Goal: Transaction & Acquisition: Book appointment/travel/reservation

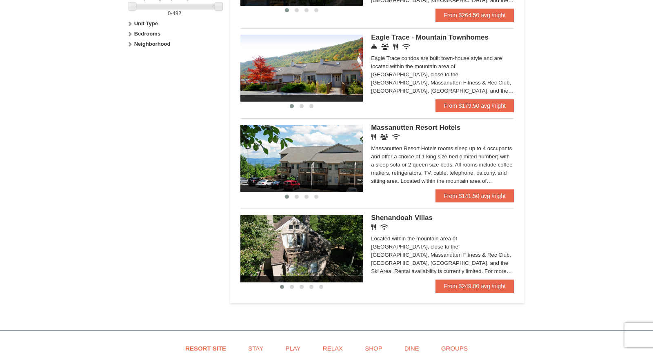
scroll to position [426, 0]
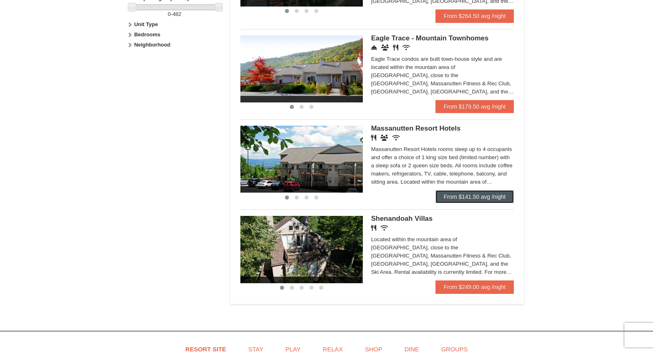
click at [484, 203] on link "From $141.50 avg /night" at bounding box center [474, 196] width 78 height 13
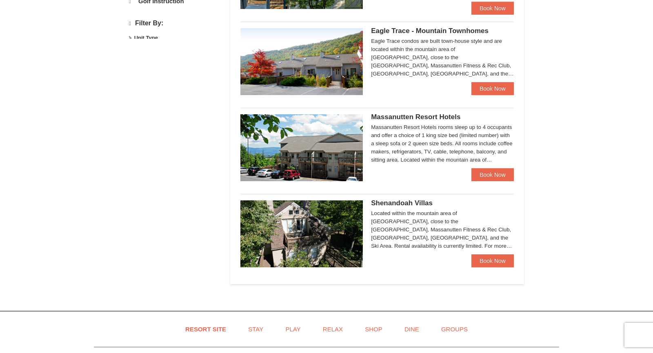
select select "10"
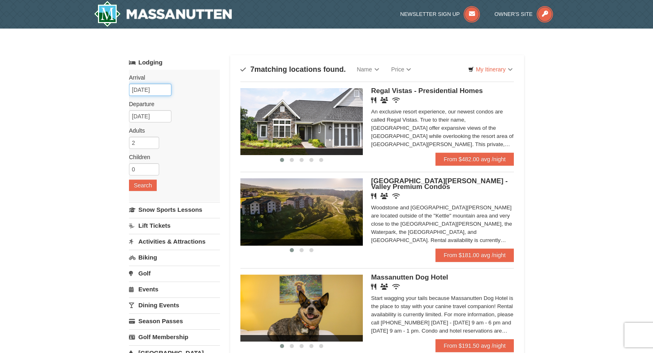
click at [136, 88] on input "10/12/2025" at bounding box center [150, 90] width 42 height 12
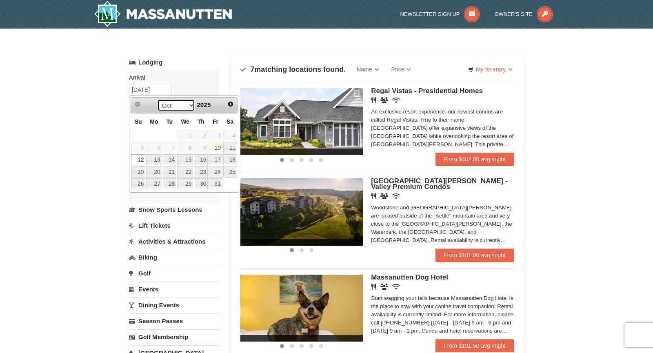
click at [191, 105] on select "Oct Nov Dec" at bounding box center [176, 105] width 38 height 12
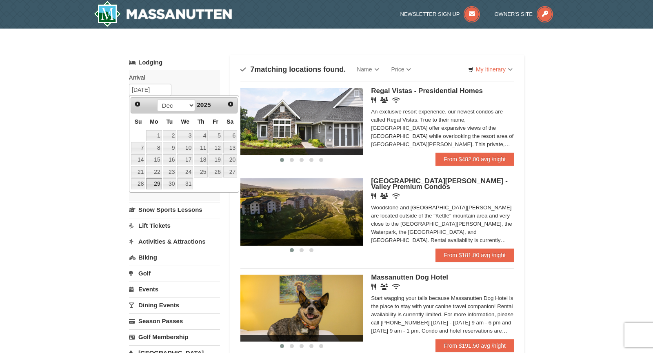
click at [155, 184] on link "29" at bounding box center [154, 183] width 16 height 11
type input "12/29/2025"
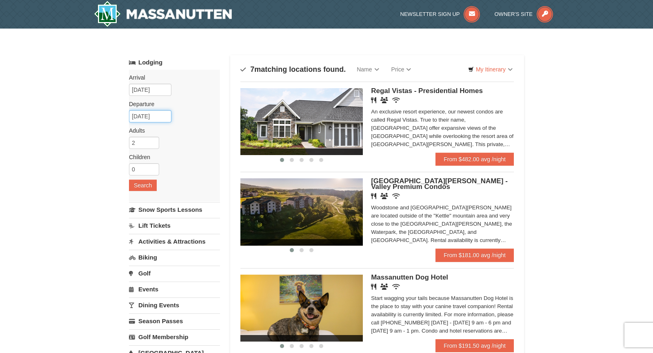
click at [144, 120] on input "12/30/2025" at bounding box center [150, 116] width 42 height 12
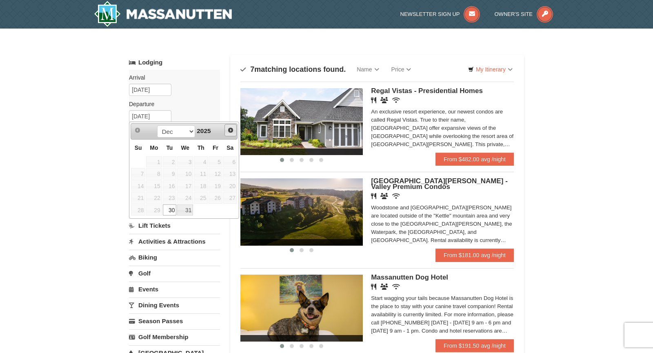
click at [230, 131] on span "Next" at bounding box center [230, 130] width 7 height 7
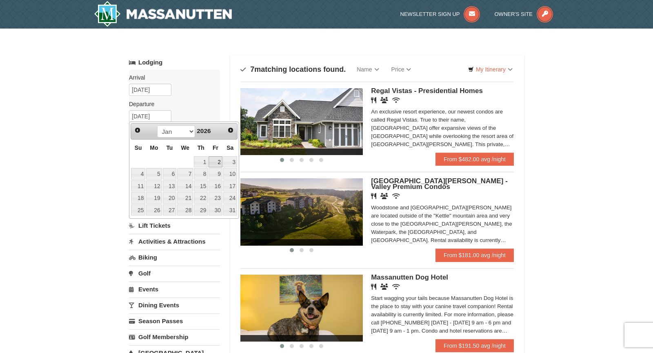
click at [220, 162] on link "2" at bounding box center [216, 161] width 14 height 11
type input "01/02/2026"
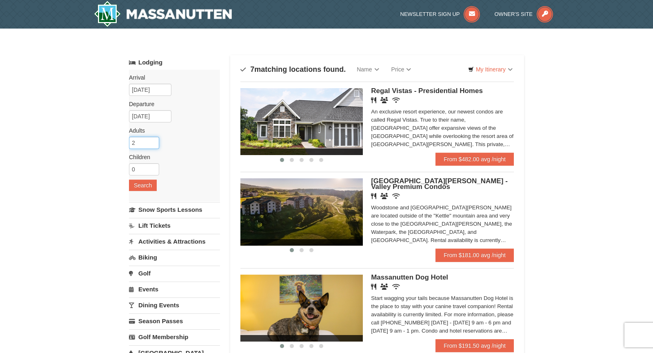
click at [138, 144] on input "2" at bounding box center [144, 143] width 30 height 12
type input "3"
click at [154, 141] on input "3" at bounding box center [144, 143] width 30 height 12
click at [142, 167] on input "0" at bounding box center [144, 169] width 30 height 12
click at [154, 165] on input "1" at bounding box center [144, 169] width 30 height 12
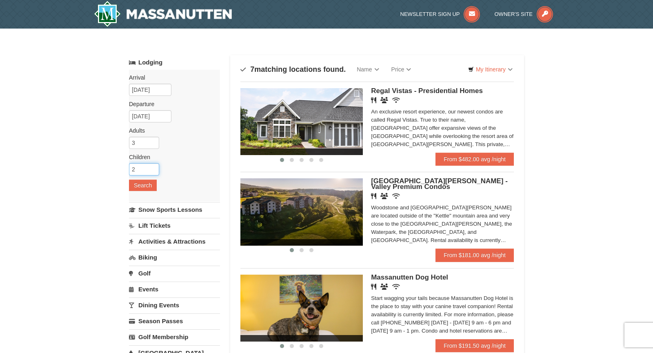
click at [154, 165] on input "2" at bounding box center [144, 169] width 30 height 12
type input "3"
click at [154, 165] on input "3" at bounding box center [144, 169] width 30 height 12
click at [148, 182] on button "Search" at bounding box center [143, 185] width 28 height 11
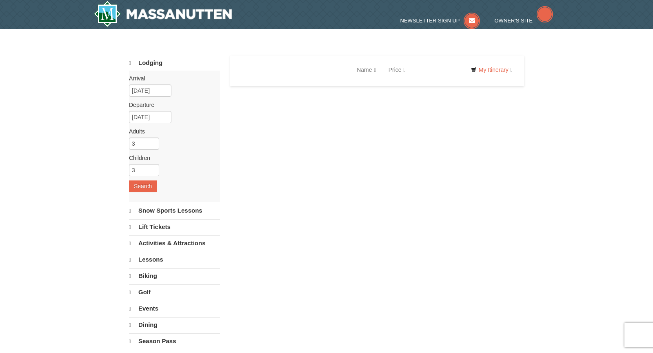
select select "10"
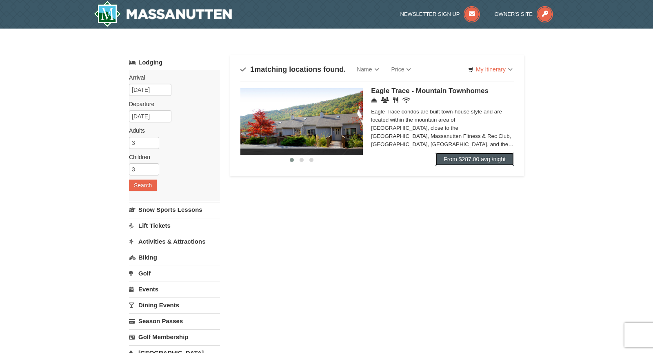
click at [463, 161] on link "From $287.00 avg /night" at bounding box center [474, 159] width 78 height 13
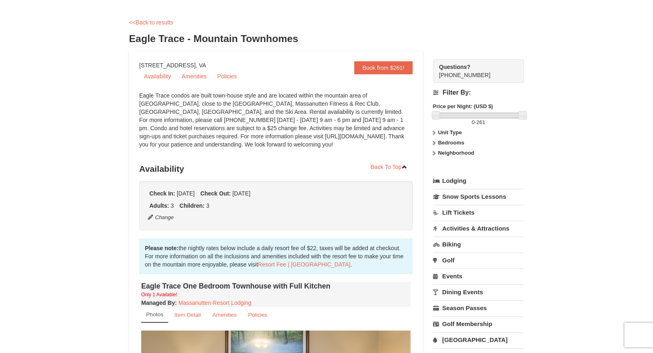
scroll to position [30, 0]
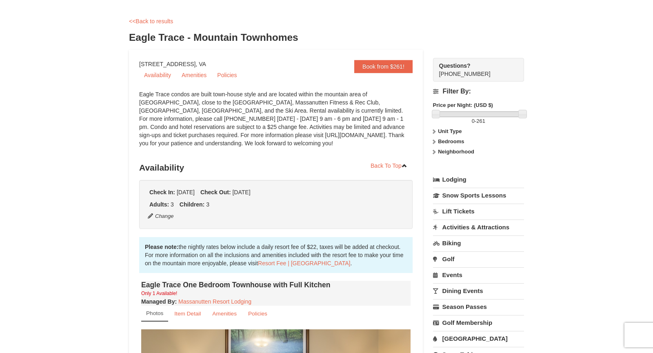
click at [447, 209] on link "Lift Tickets" at bounding box center [478, 211] width 91 height 15
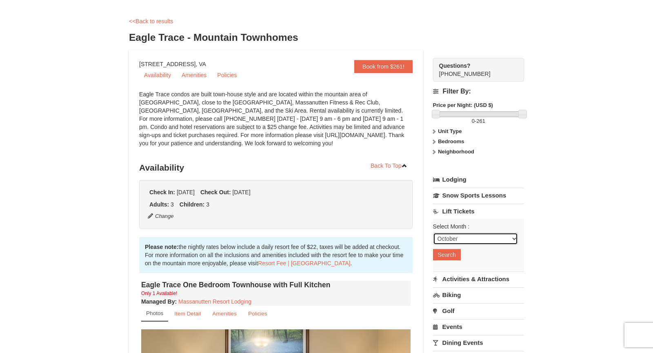
click at [515, 240] on select "October November December January February March April May June July August Sep…" at bounding box center [475, 239] width 85 height 12
select select "12"
click at [433, 233] on select "October November December January February March April May June July August Sep…" at bounding box center [475, 239] width 85 height 12
click at [442, 252] on button "Search" at bounding box center [447, 254] width 28 height 11
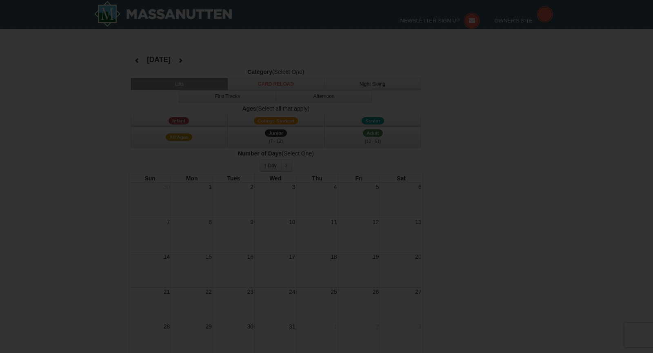
select select "12"
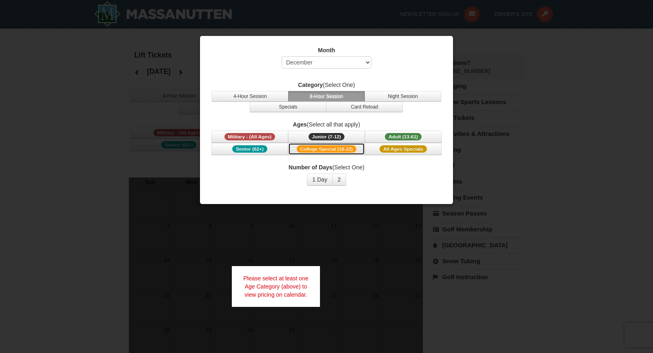
click at [342, 149] on span "College Special (18-22)" at bounding box center [327, 148] width 60 height 7
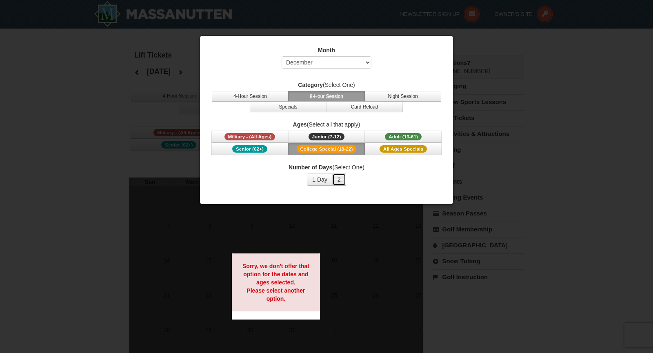
click at [341, 181] on button "2" at bounding box center [339, 179] width 14 height 12
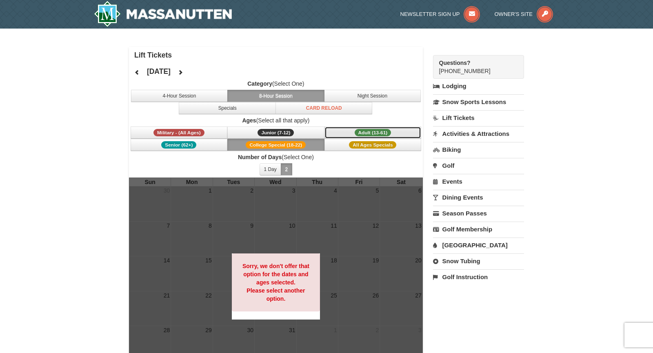
click at [371, 131] on span "Adult (13-61)" at bounding box center [373, 132] width 37 height 7
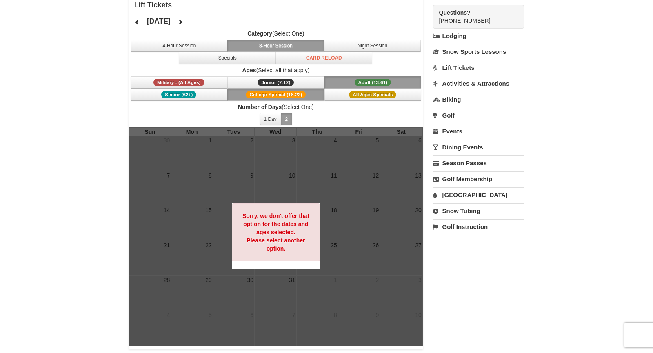
scroll to position [51, 0]
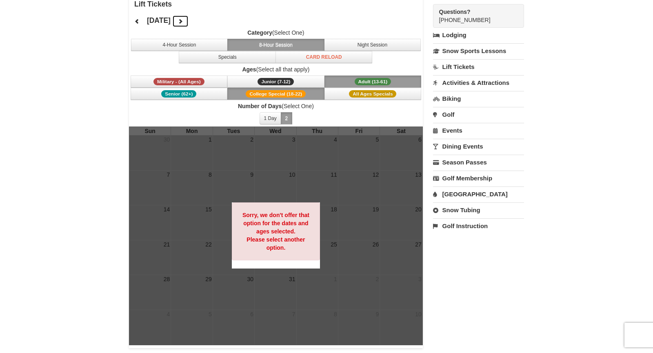
click at [183, 22] on icon at bounding box center [181, 21] width 6 height 6
click at [355, 92] on span "All Ages Specials" at bounding box center [372, 93] width 47 height 7
click at [301, 94] on span "College Special (18-22)" at bounding box center [276, 93] width 60 height 7
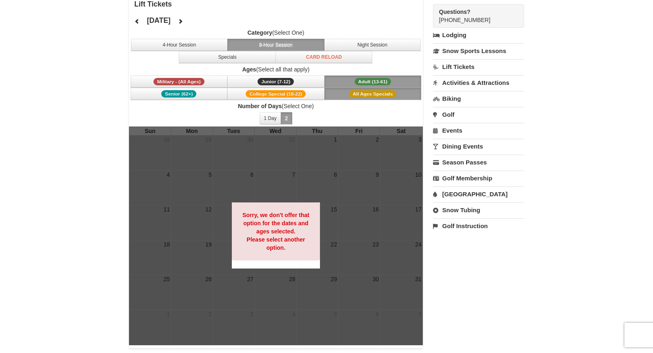
click at [351, 77] on button "Adult (13-61) (13 - 61)" at bounding box center [372, 82] width 97 height 12
click at [353, 91] on span "All Ages Specials" at bounding box center [372, 93] width 47 height 7
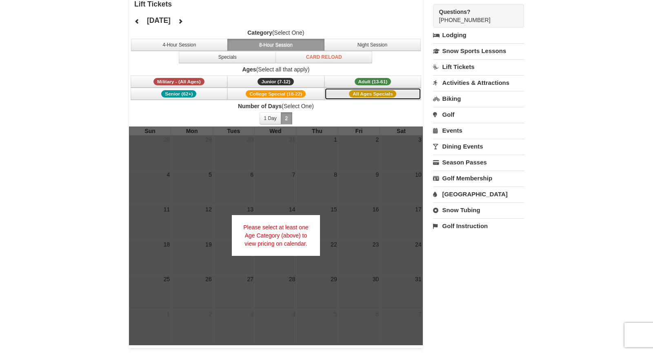
click at [342, 95] on button "All Ages Specials" at bounding box center [372, 94] width 97 height 12
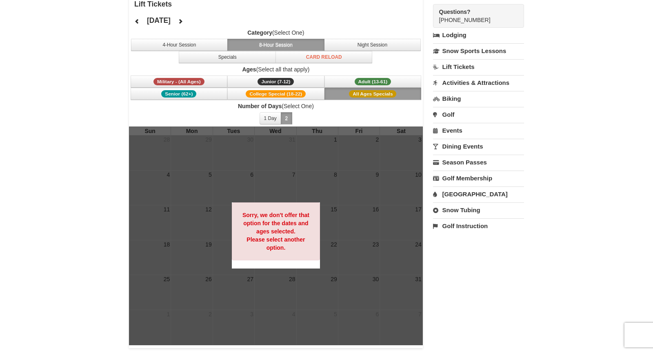
scroll to position [0, 0]
